Goal: Transaction & Acquisition: Purchase product/service

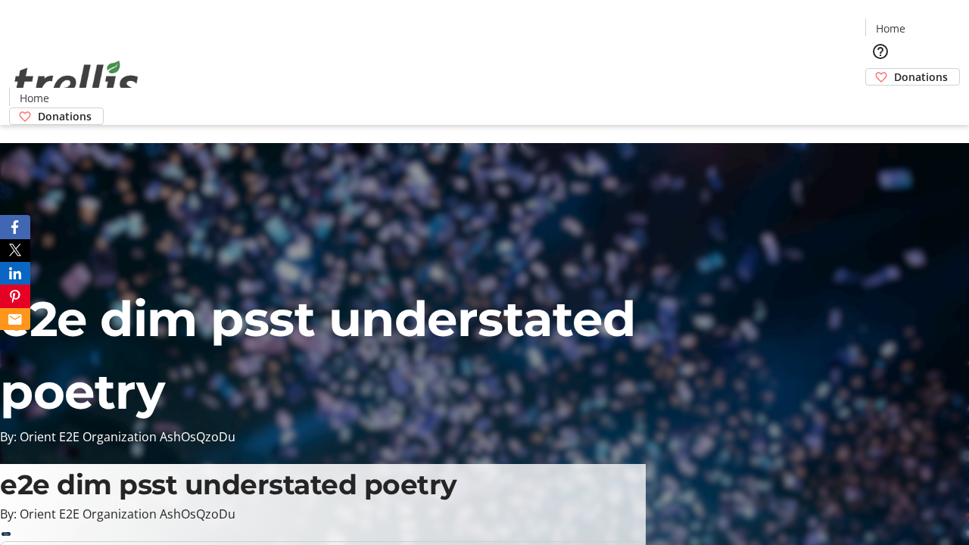
click at [894, 69] on span "Donations" at bounding box center [921, 77] width 54 height 16
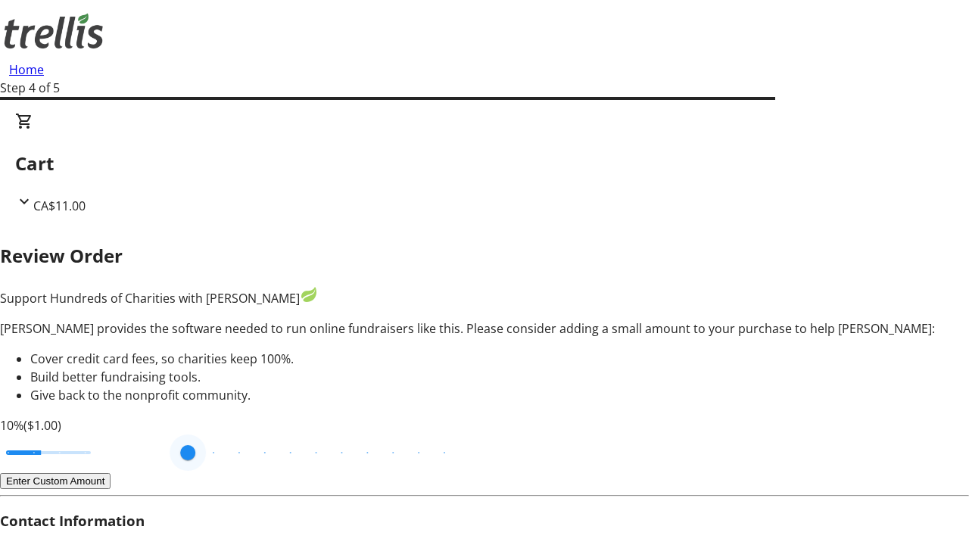
drag, startPoint x: 291, startPoint y: 408, endPoint x: 543, endPoint y: 400, distance: 251.4
type input "20"
click at [107, 436] on input "Cover fees percentage" at bounding box center [48, 452] width 117 height 33
